Goal: Task Accomplishment & Management: Use online tool/utility

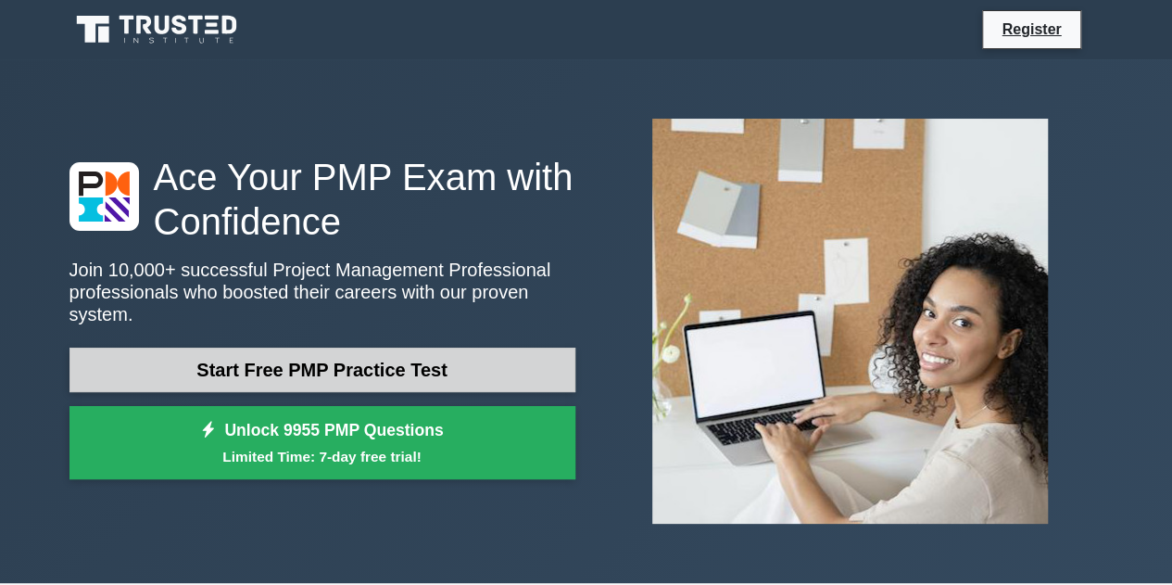
click at [376, 360] on link "Start Free PMP Practice Test" at bounding box center [322, 369] width 506 height 44
click at [402, 355] on link "Start Free PMP Practice Test" at bounding box center [322, 369] width 506 height 44
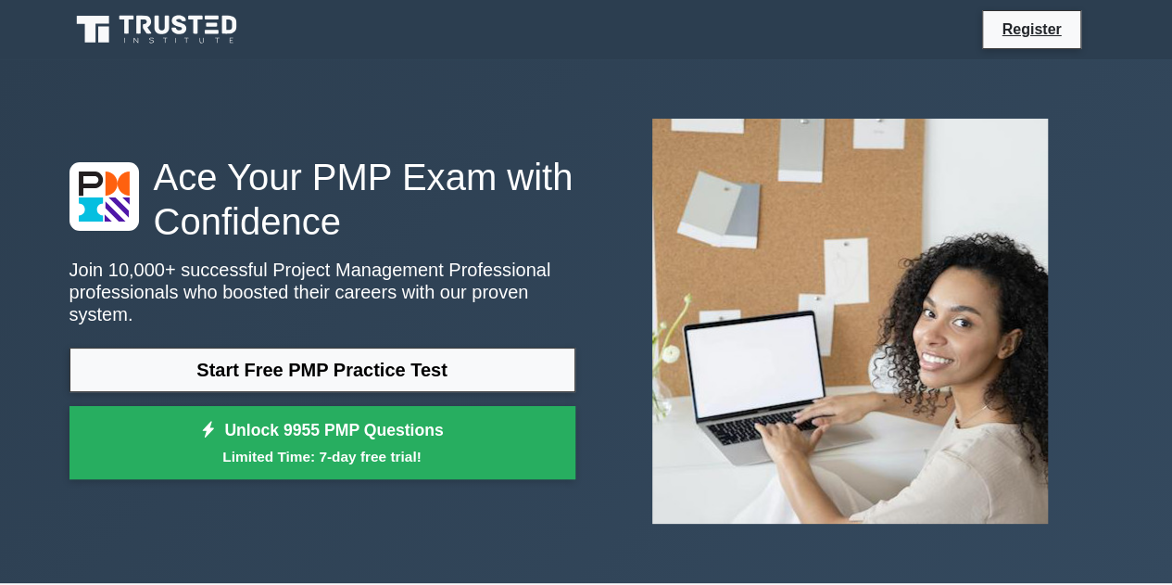
scroll to position [196, 0]
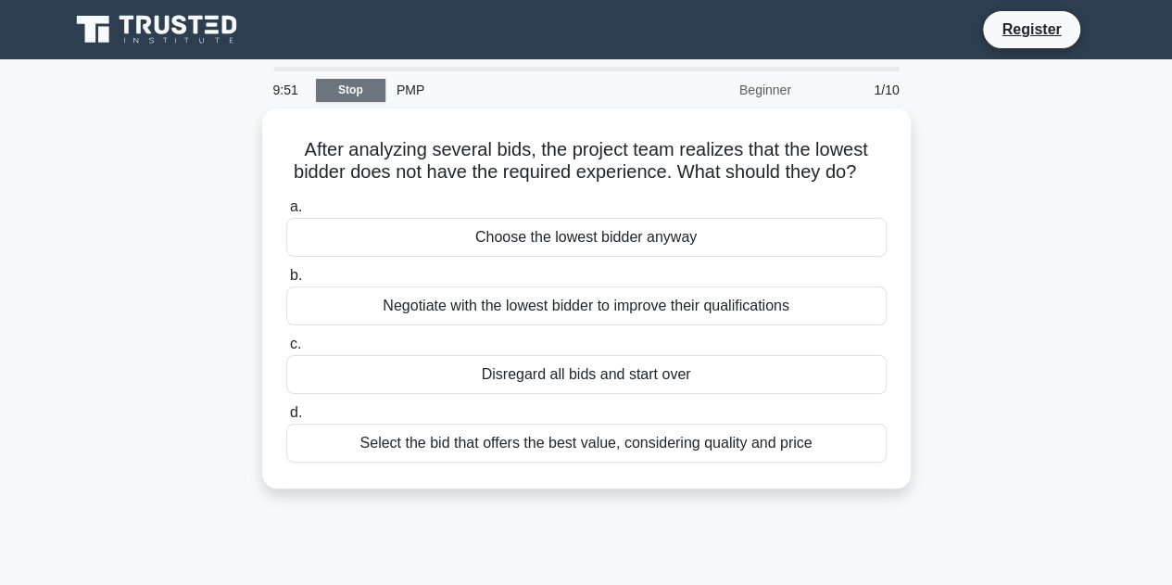
click at [359, 92] on link "Stop" at bounding box center [350, 90] width 69 height 23
